Goal: Task Accomplishment & Management: Complete application form

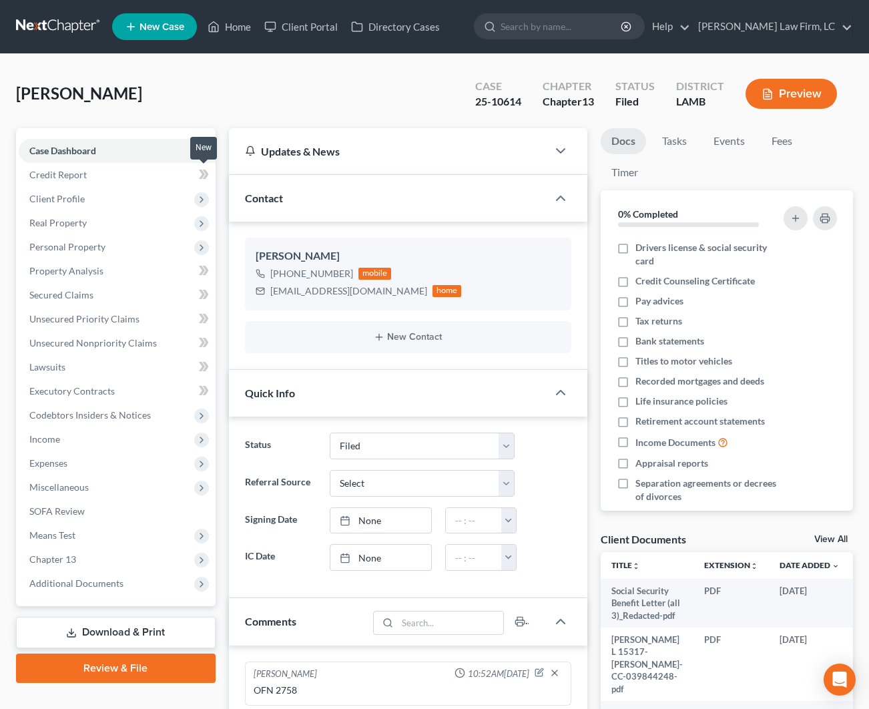
select select "2"
click at [234, 25] on link "Home" at bounding box center [229, 27] width 57 height 24
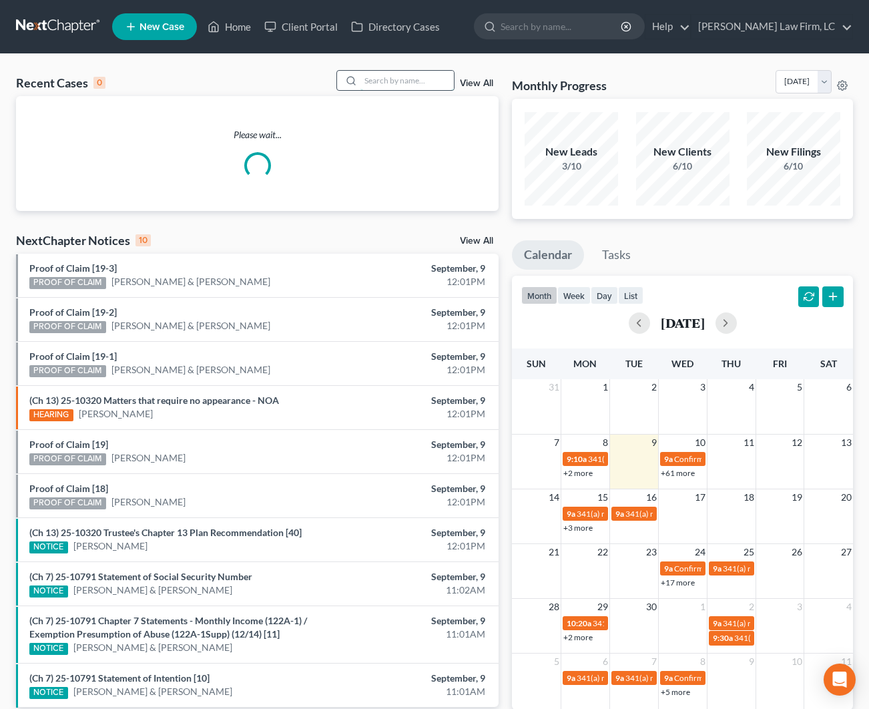
click at [425, 79] on input "search" at bounding box center [406, 80] width 93 height 19
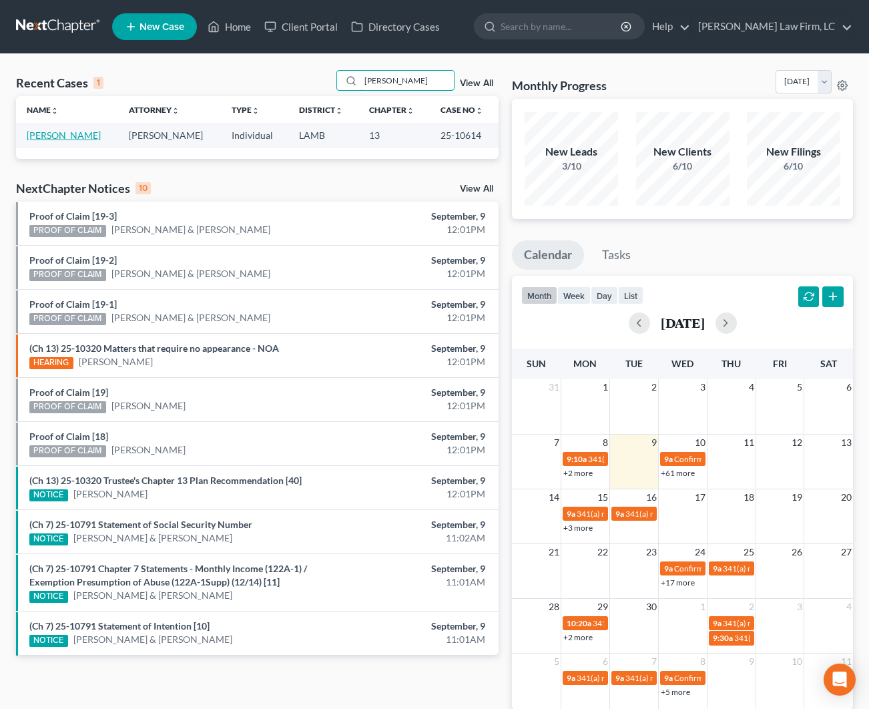
type input "[PERSON_NAME]"
click at [58, 137] on link "[PERSON_NAME]" at bounding box center [64, 134] width 74 height 11
select select "2"
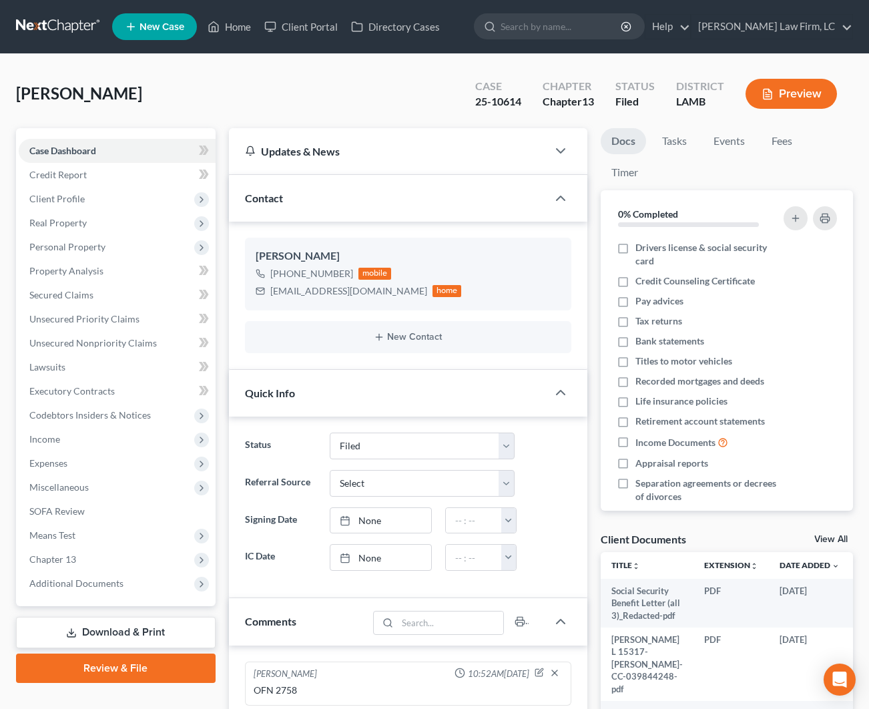
click at [234, 39] on ul "New Case Home Client Portal Directory Cases - No Result - See all results Or Pr…" at bounding box center [482, 26] width 741 height 35
click at [234, 36] on link "Home" at bounding box center [229, 27] width 57 height 24
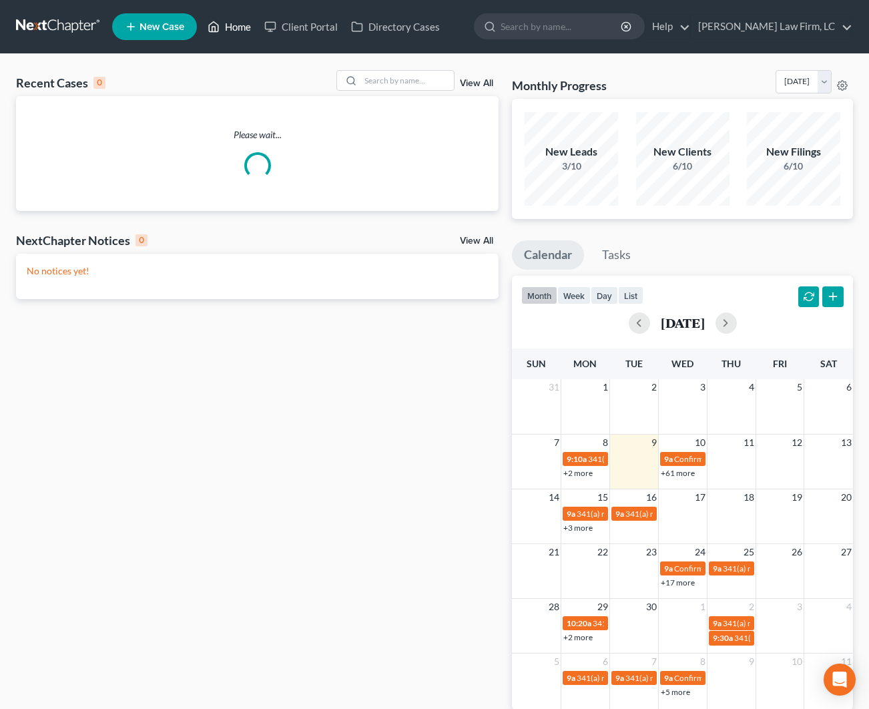
click at [236, 30] on link "Home" at bounding box center [229, 27] width 57 height 24
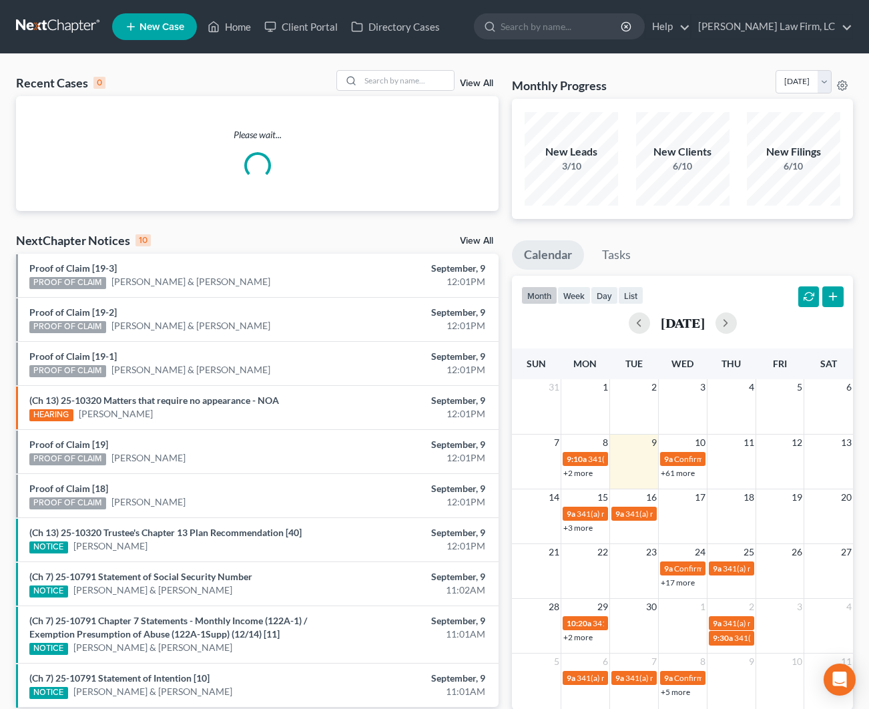
click at [394, 93] on div "Recent Cases 0 View All" at bounding box center [257, 83] width 483 height 26
click at [394, 83] on input "search" at bounding box center [406, 80] width 93 height 19
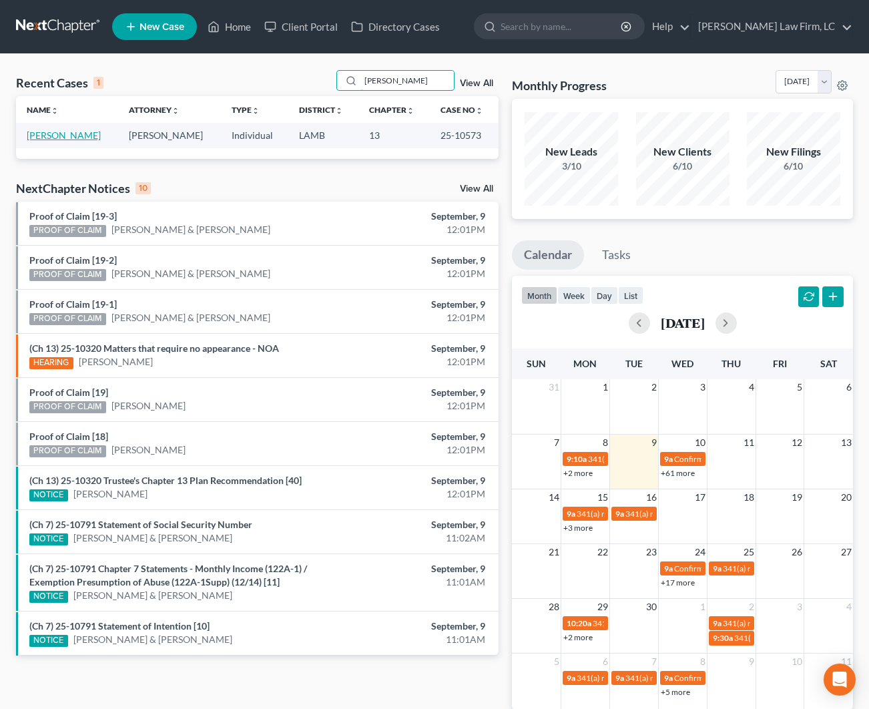
type input "[PERSON_NAME]"
click at [79, 133] on link "[PERSON_NAME]" at bounding box center [64, 134] width 74 height 11
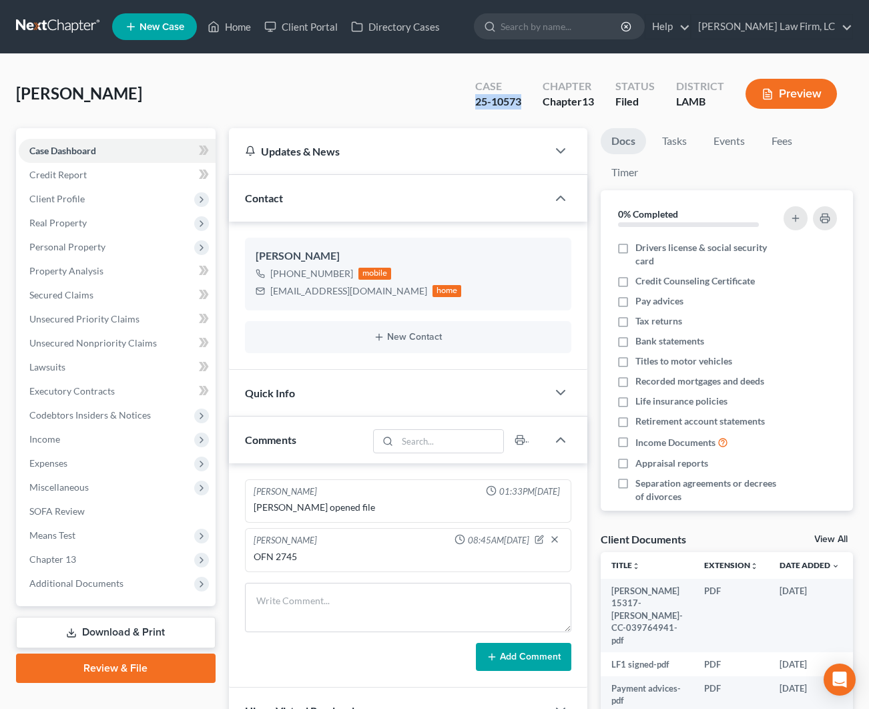
drag, startPoint x: 523, startPoint y: 102, endPoint x: 472, endPoint y: 101, distance: 50.7
click at [472, 101] on div "Case 25-10573" at bounding box center [498, 94] width 67 height 39
copy div "25-10573"
drag, startPoint x: 345, startPoint y: 270, endPoint x: 296, endPoint y: 272, distance: 49.4
click at [296, 272] on div "[PHONE_NUMBER]" at bounding box center [311, 273] width 83 height 13
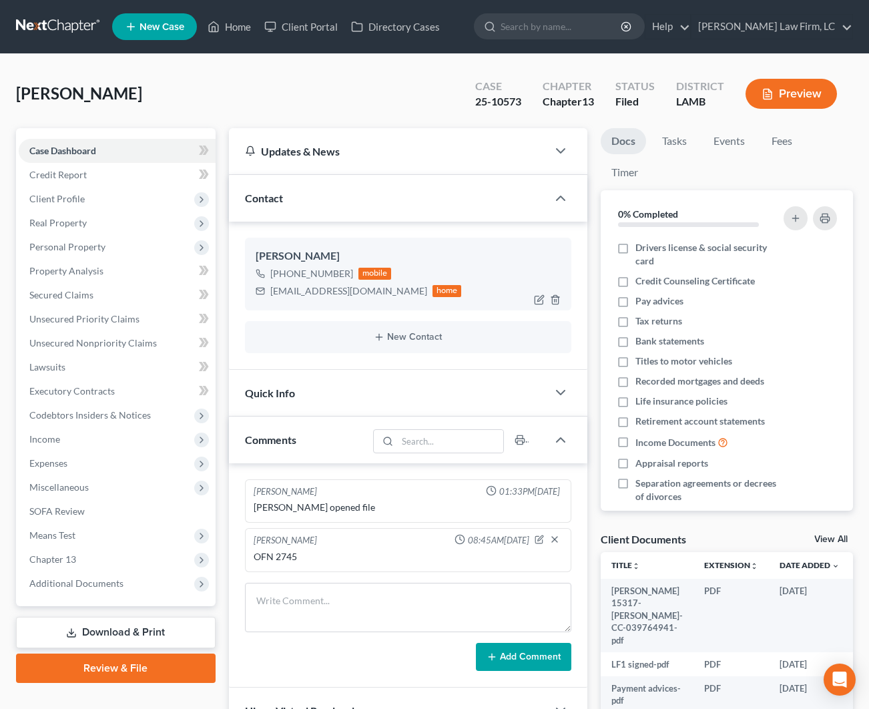
click at [334, 260] on div "[PERSON_NAME]" at bounding box center [408, 256] width 305 height 16
drag, startPoint x: 350, startPoint y: 270, endPoint x: 281, endPoint y: 271, distance: 69.4
click at [281, 271] on div "[PHONE_NUMBER] mobile" at bounding box center [359, 273] width 206 height 17
copy div "[PHONE_NUMBER]"
drag, startPoint x: 378, startPoint y: 291, endPoint x: 271, endPoint y: 292, distance: 107.5
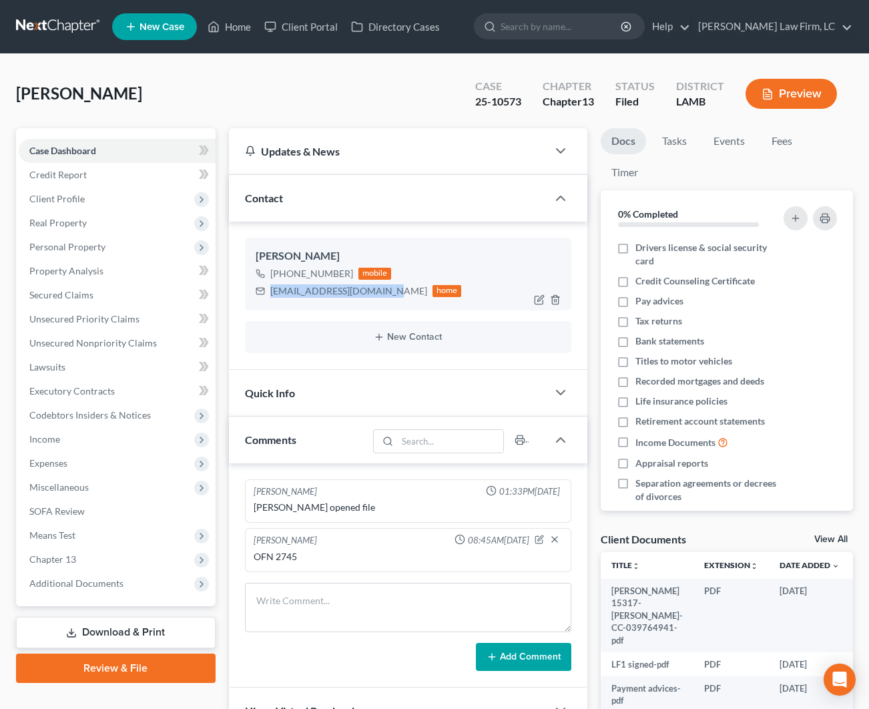
click at [271, 292] on div "[EMAIL_ADDRESS][DOMAIN_NAME]" at bounding box center [348, 290] width 157 height 13
copy div "[EMAIL_ADDRESS][DOMAIN_NAME]"
click at [88, 196] on span "Client Profile" at bounding box center [117, 199] width 197 height 24
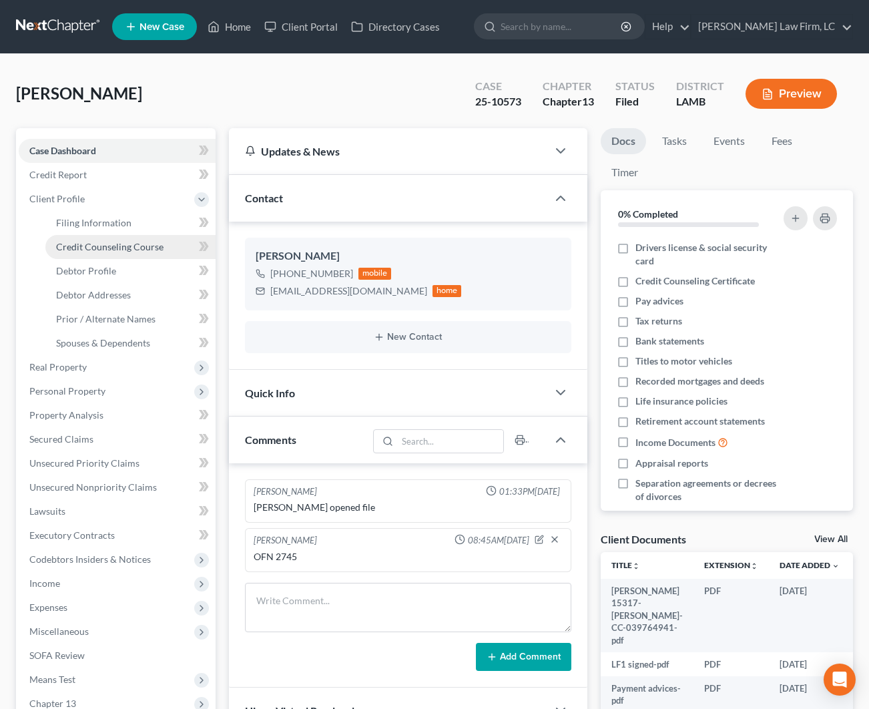
drag, startPoint x: 83, startPoint y: 225, endPoint x: 121, endPoint y: 250, distance: 45.4
click at [83, 226] on span "Filing Information" at bounding box center [93, 222] width 75 height 11
select select "1"
select select "0"
select select "3"
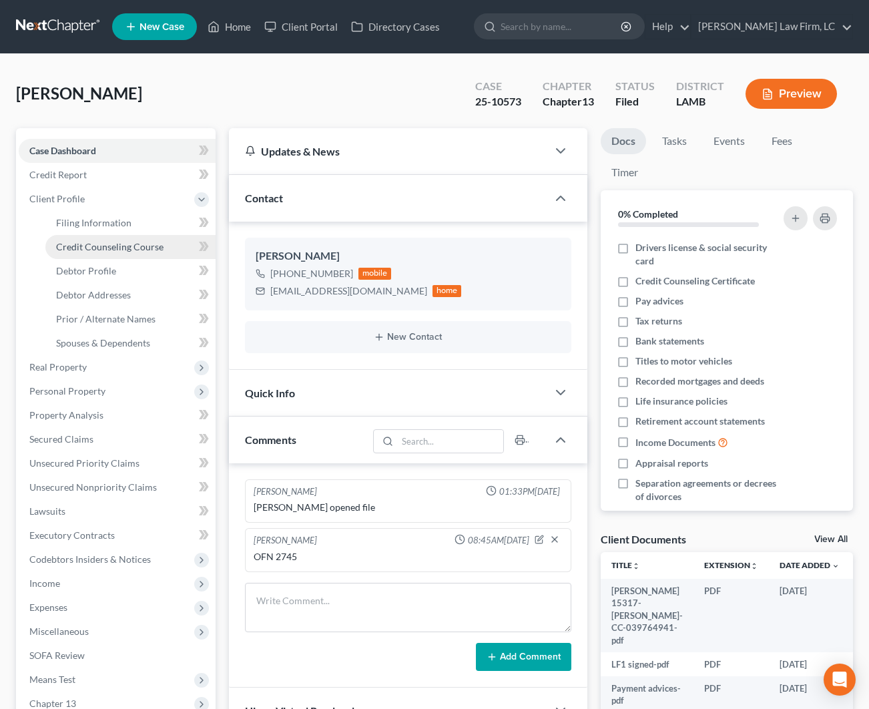
select select "35"
select select "0"
select select "19"
